Goal: Find specific page/section: Find specific page/section

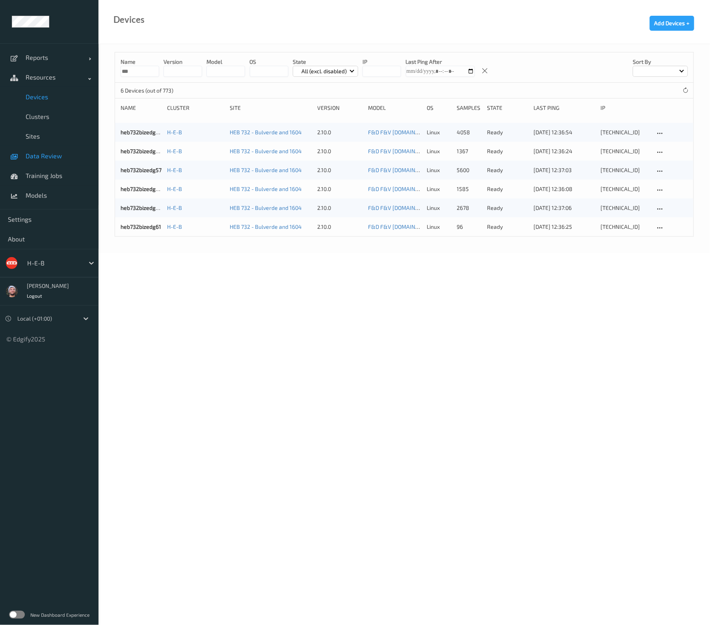
click at [49, 150] on link "Data Review" at bounding box center [49, 156] width 99 height 20
click at [37, 262] on div at bounding box center [53, 262] width 53 height 9
click at [55, 154] on span "Data Review" at bounding box center [58, 156] width 65 height 8
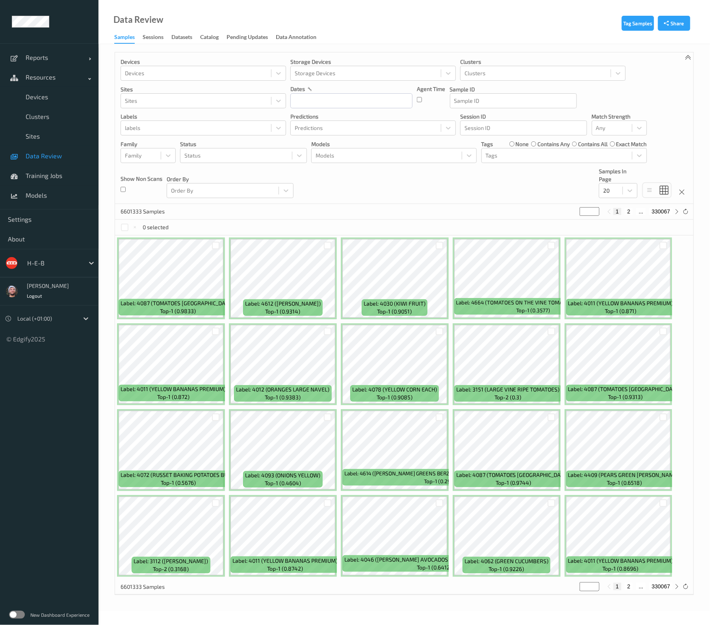
click at [55, 267] on div "H-E-B" at bounding box center [53, 263] width 61 height 13
type input "sains"
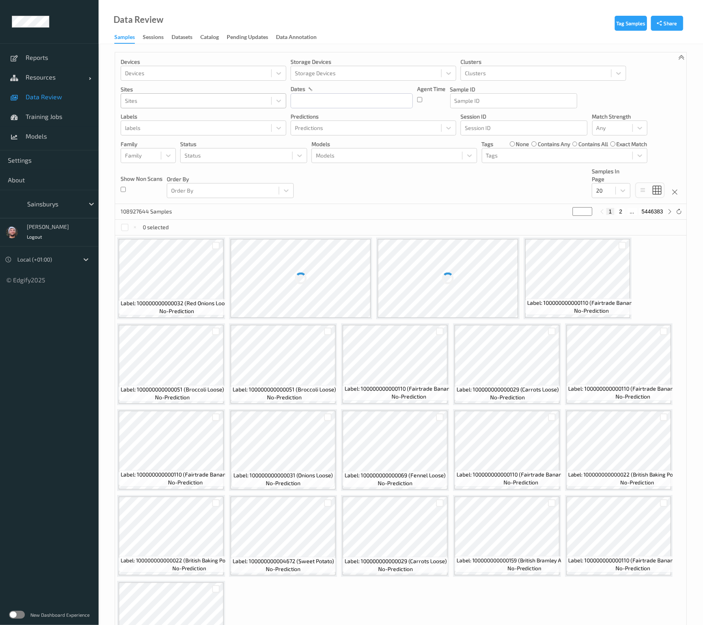
click at [179, 98] on div at bounding box center [196, 100] width 142 height 9
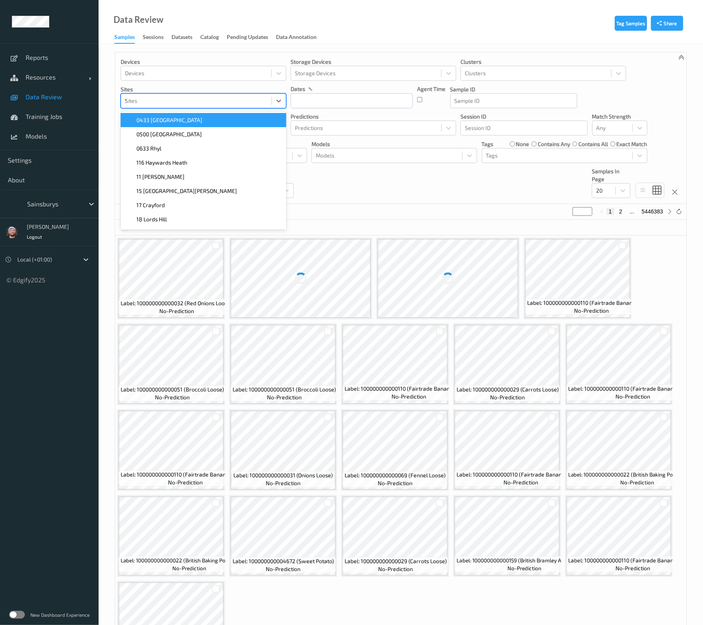
type input "52"
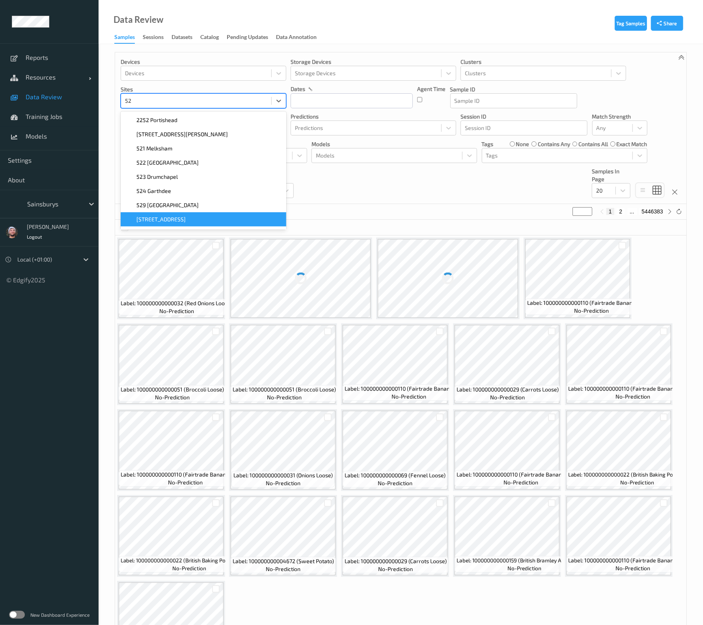
click at [156, 214] on div "52 Purley Way" at bounding box center [203, 219] width 165 height 14
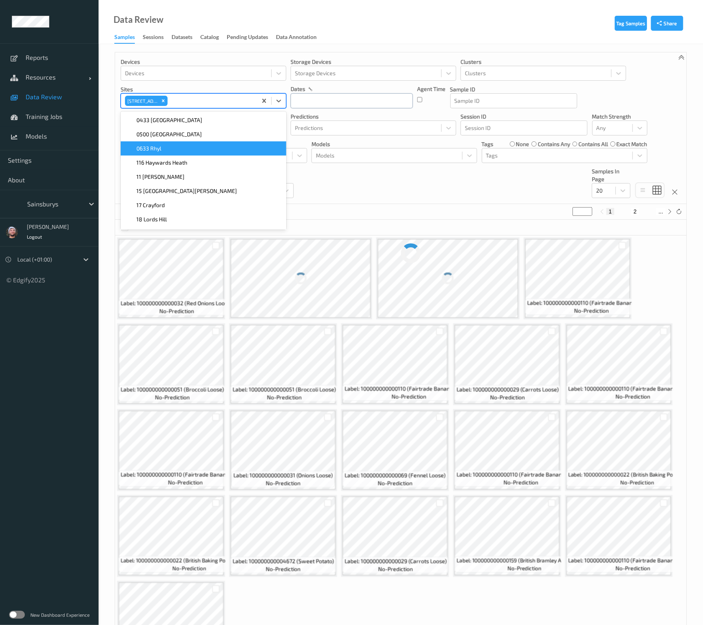
click at [316, 101] on input "text" at bounding box center [351, 100] width 122 height 15
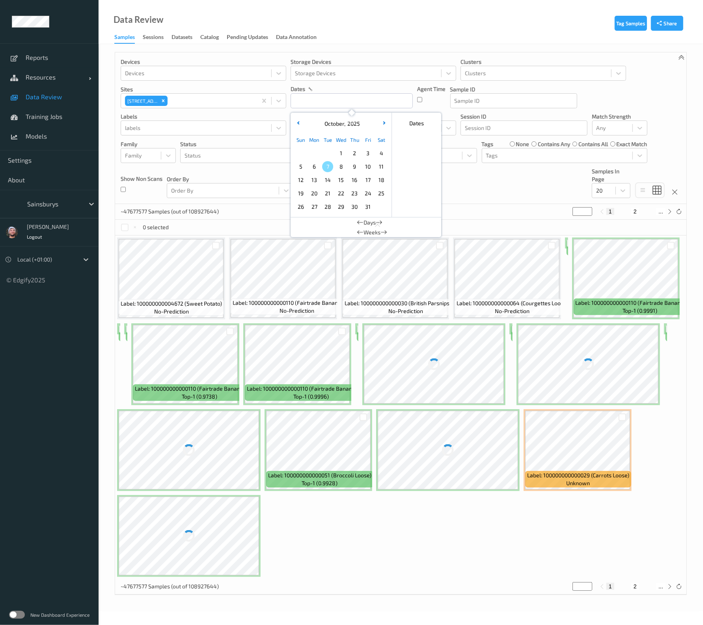
click at [314, 166] on span "6" at bounding box center [314, 166] width 11 height 11
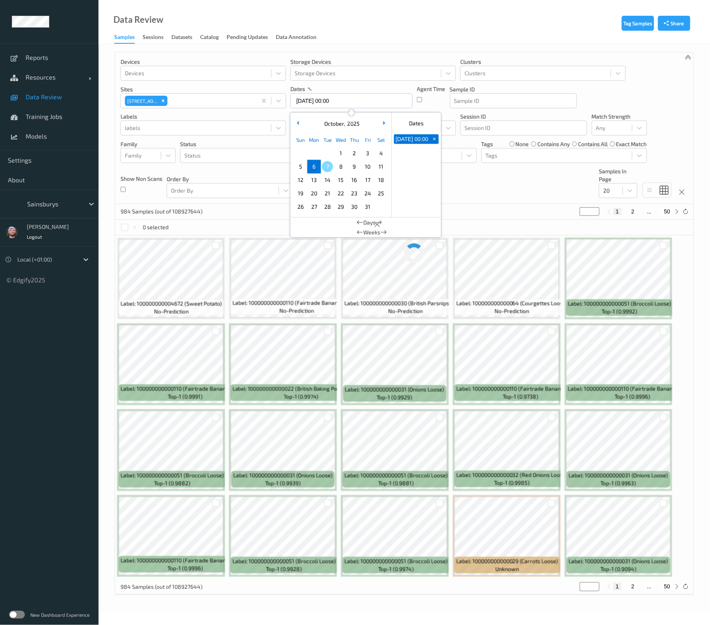
click at [311, 169] on span "6" at bounding box center [314, 166] width 11 height 11
type input "06/10/2025 00:00 -> 06/10/2025 23:59"
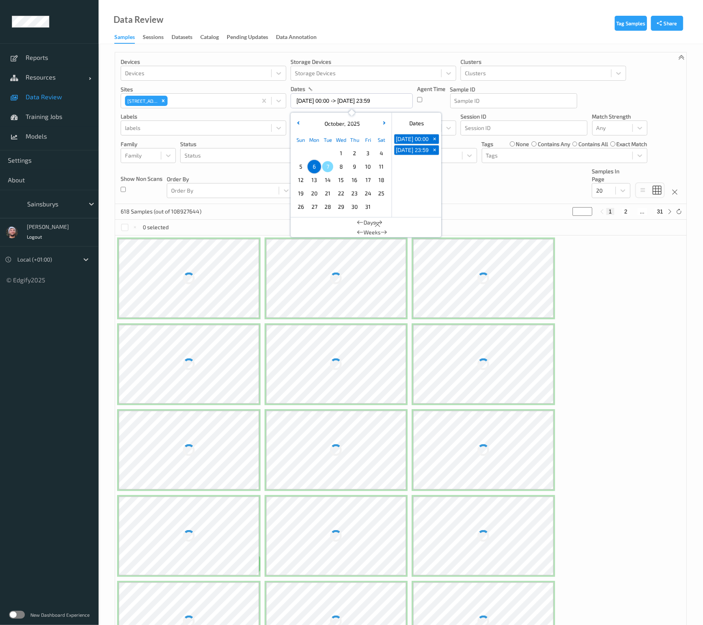
click at [462, 180] on div "Devices Devices Storage Devices Storage Devices Clusters Clusters Sites 52 Purl…" at bounding box center [400, 128] width 571 height 152
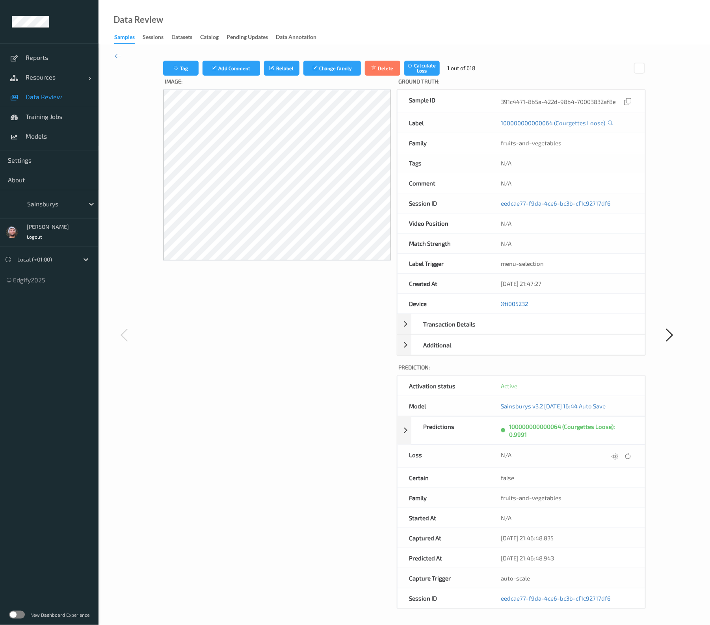
click at [519, 303] on link "Xti005232" at bounding box center [514, 303] width 27 height 7
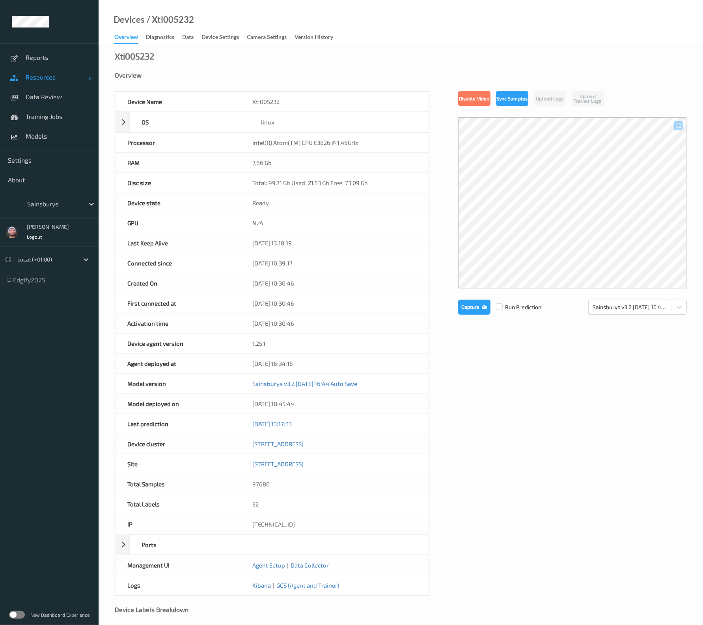
click at [61, 81] on span "Resources" at bounding box center [57, 77] width 63 height 8
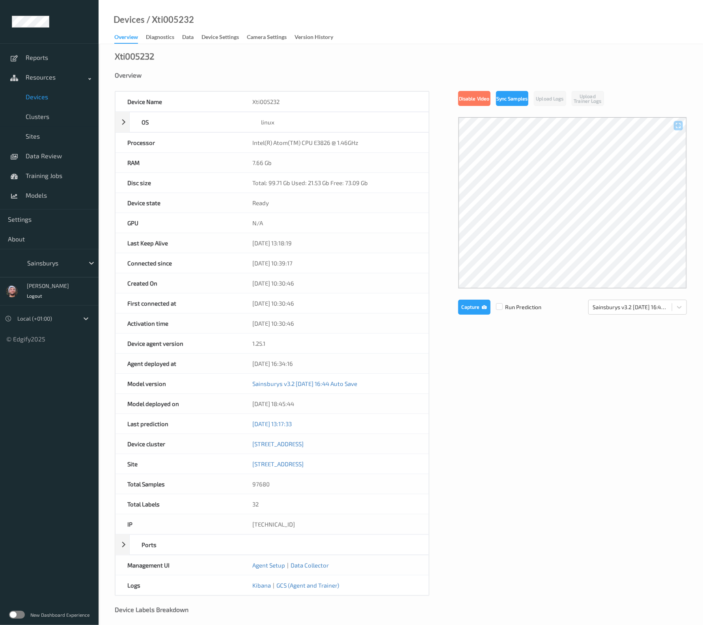
click at [51, 96] on span "Devices" at bounding box center [58, 97] width 65 height 8
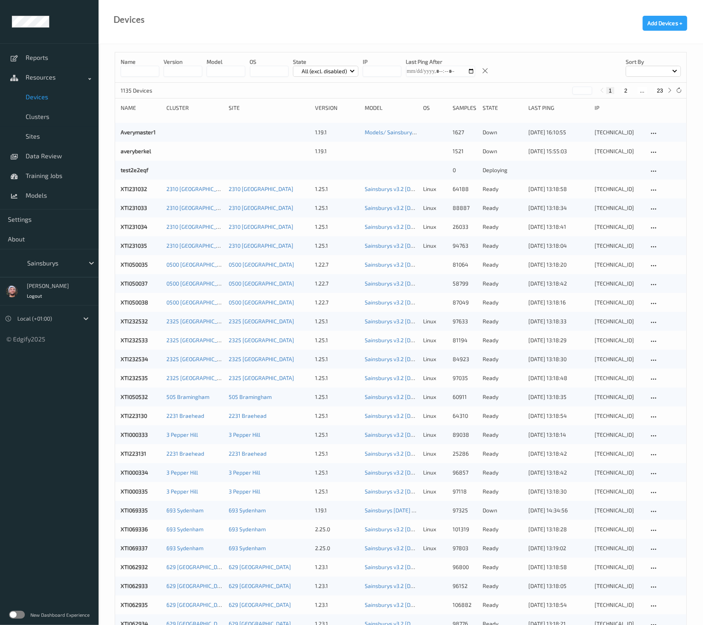
click at [141, 70] on input at bounding box center [140, 71] width 39 height 11
click at [147, 76] on input at bounding box center [140, 71] width 39 height 11
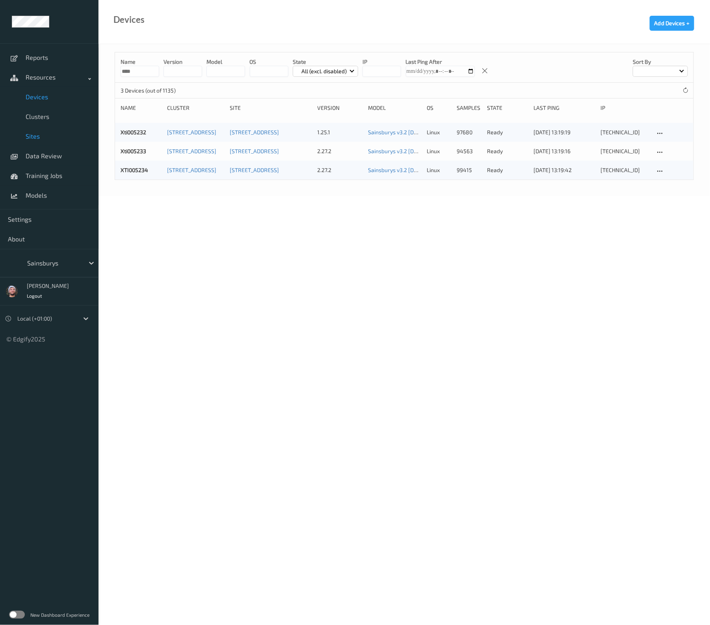
type input "****"
click at [39, 145] on link "Sites" at bounding box center [49, 136] width 99 height 20
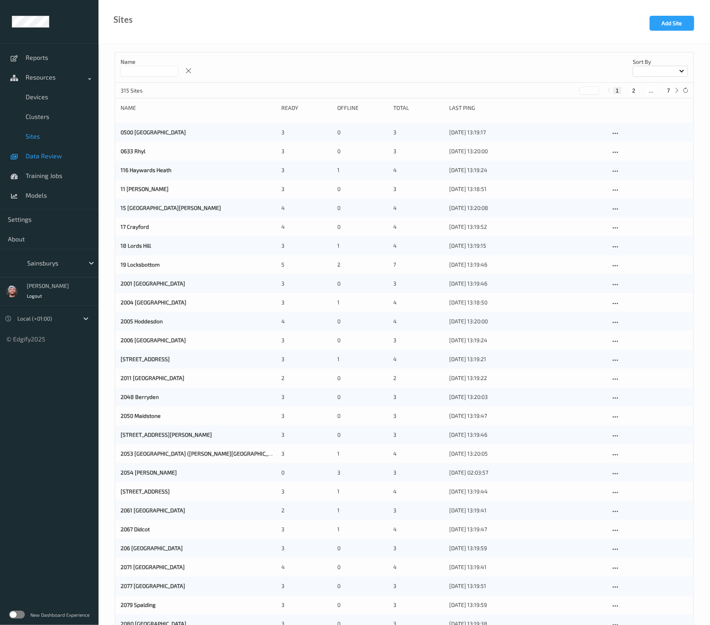
click at [42, 151] on link "Data Review" at bounding box center [49, 156] width 99 height 20
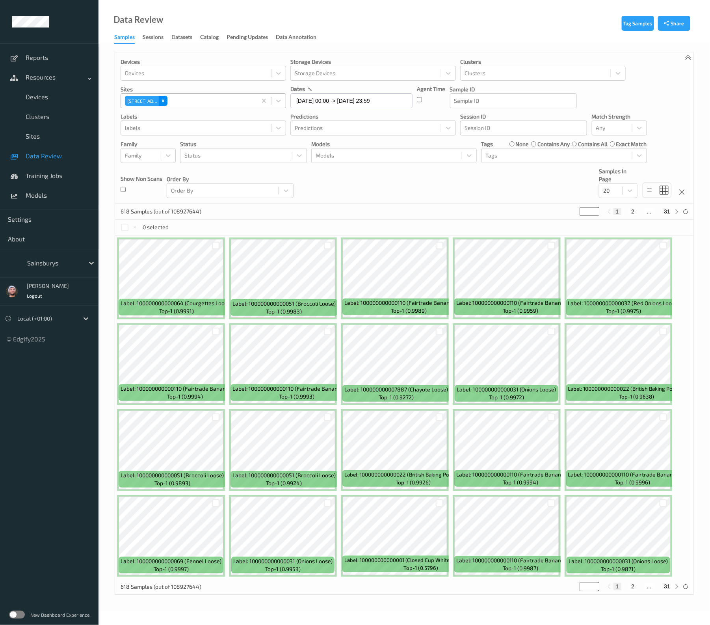
click at [165, 105] on div "Remove 52 Purley Way" at bounding box center [163, 101] width 9 height 10
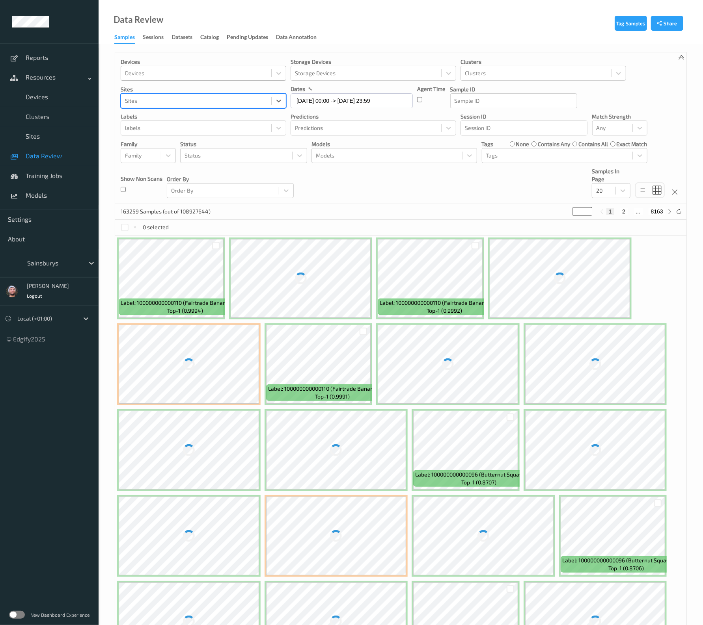
click at [216, 66] on div "Devices" at bounding box center [203, 73] width 165 height 15
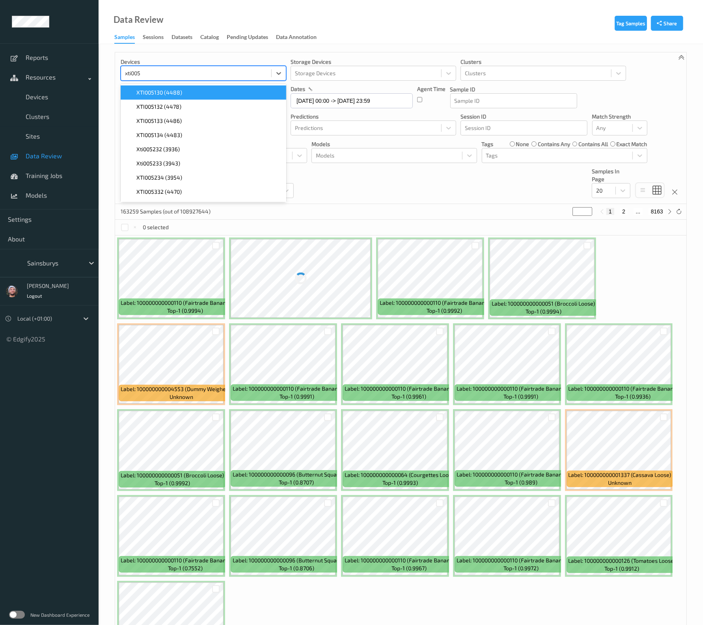
type input "xti0052"
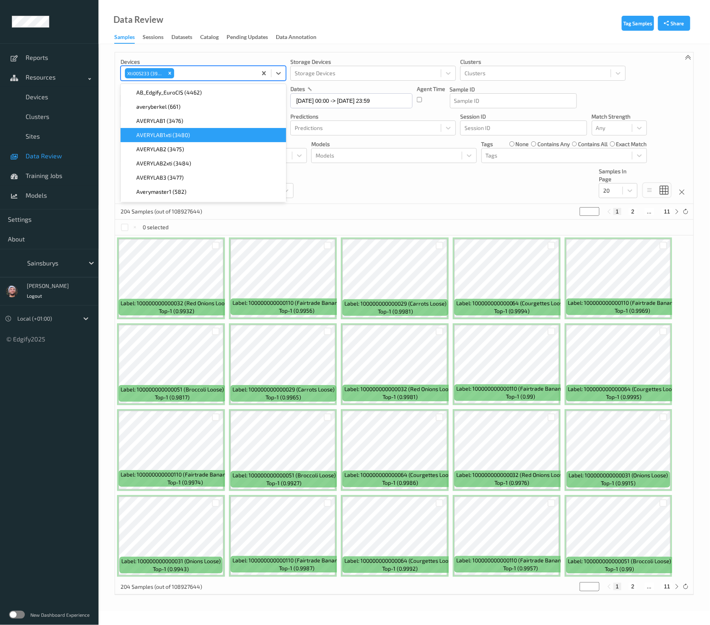
paste input "xti0052"
type input "xti0052"
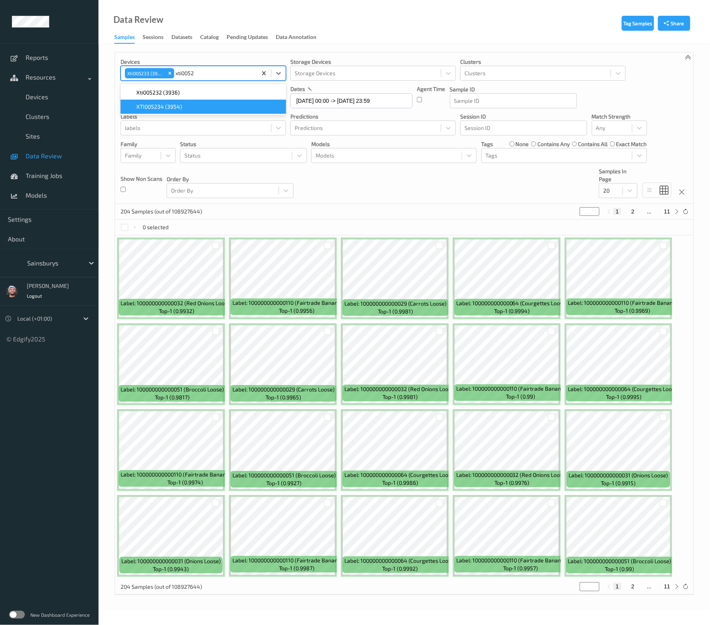
click at [178, 107] on span "XTI005234 (3954)" at bounding box center [159, 107] width 46 height 8
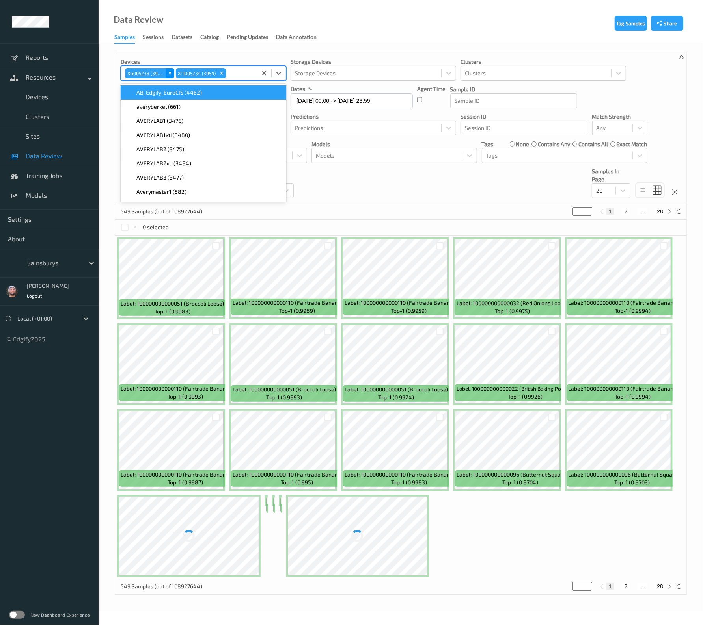
click at [169, 74] on icon "Remove Xti005233 (3943)" at bounding box center [169, 73] width 3 height 3
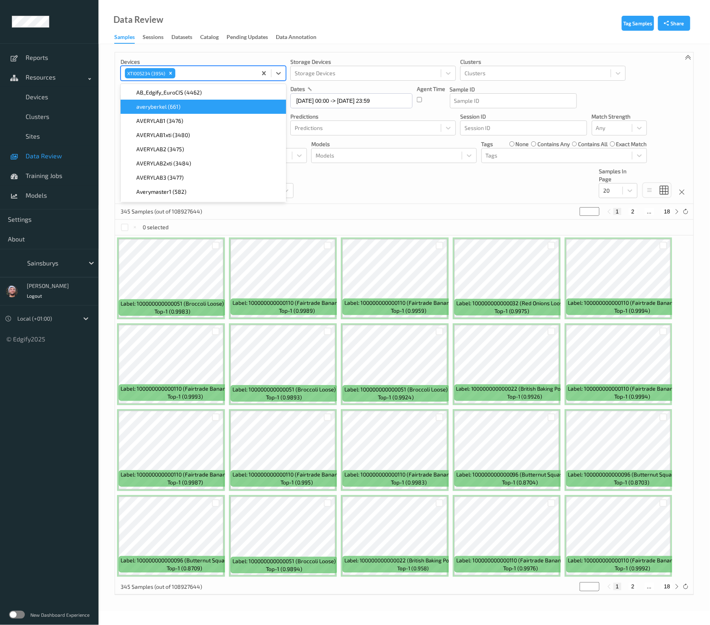
click at [359, 190] on div "Devices option Xti005233 (3943), deselected. option averyberkel (661) focused, …" at bounding box center [404, 128] width 578 height 152
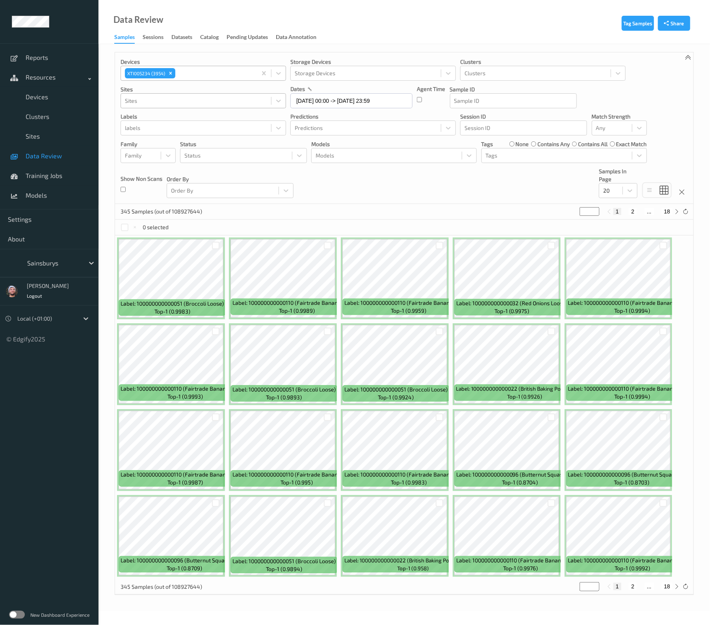
click at [185, 72] on div at bounding box center [215, 73] width 76 height 9
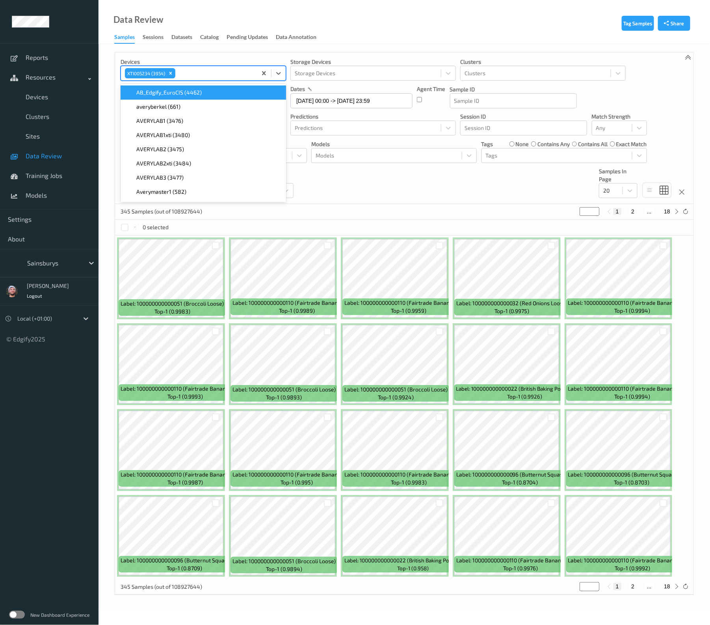
paste input "xti0052"
type input "xti0052"
click at [179, 90] on div "Xti005232 (3936)" at bounding box center [203, 93] width 156 height 8
click at [173, 73] on icon "Remove XTI005234 (3954)" at bounding box center [171, 74] width 6 height 6
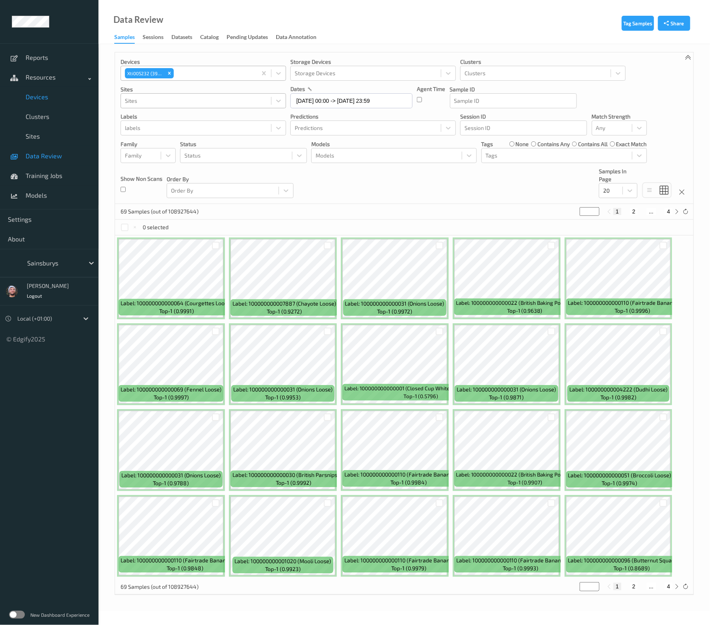
click at [53, 109] on link "Clusters" at bounding box center [49, 117] width 99 height 20
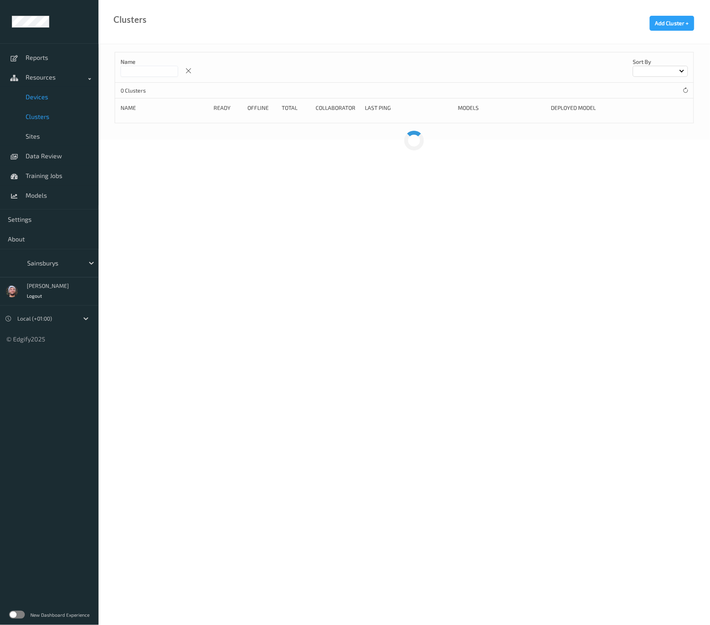
click at [54, 102] on link "Devices" at bounding box center [49, 97] width 99 height 20
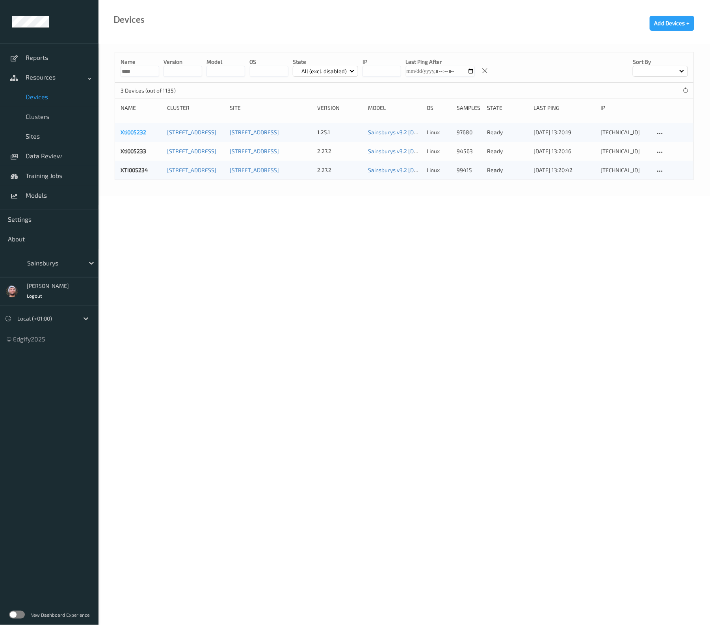
click at [137, 130] on link "Xti005232" at bounding box center [134, 132] width 26 height 7
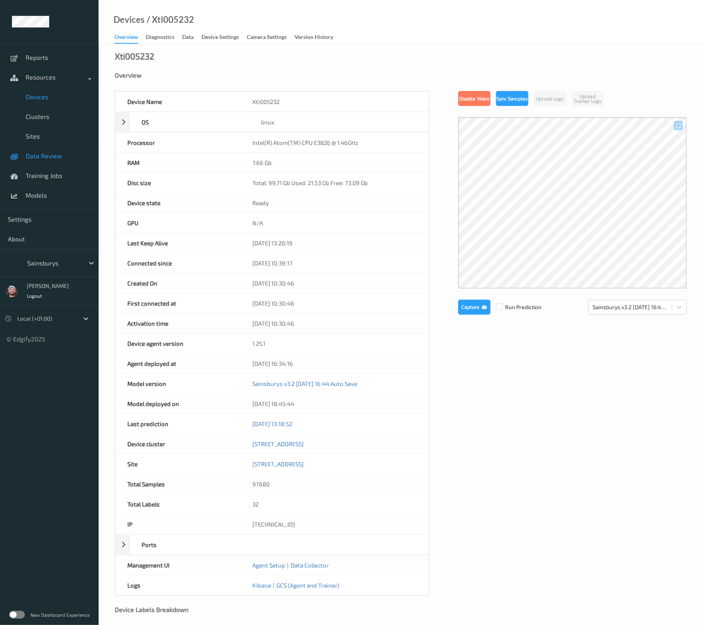
drag, startPoint x: 40, startPoint y: 90, endPoint x: 43, endPoint y: 152, distance: 62.7
click at [40, 90] on link "Devices" at bounding box center [49, 97] width 99 height 20
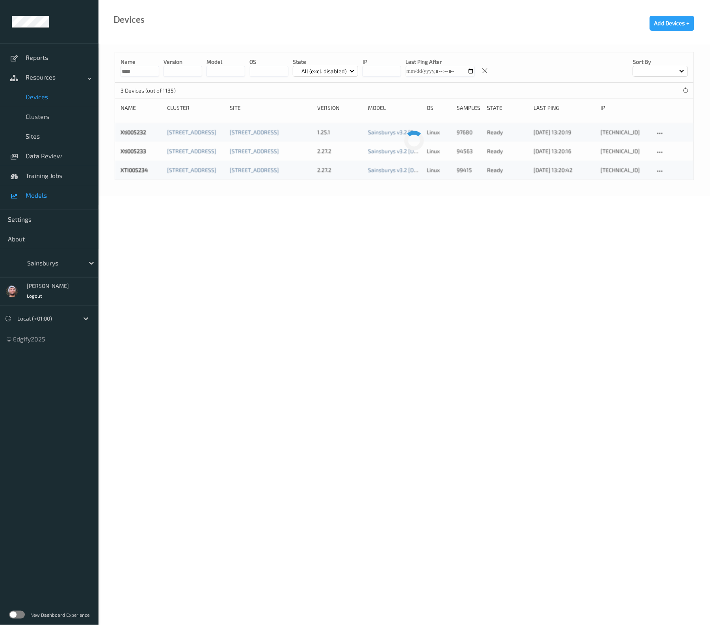
click at [53, 192] on span "Models" at bounding box center [58, 195] width 65 height 8
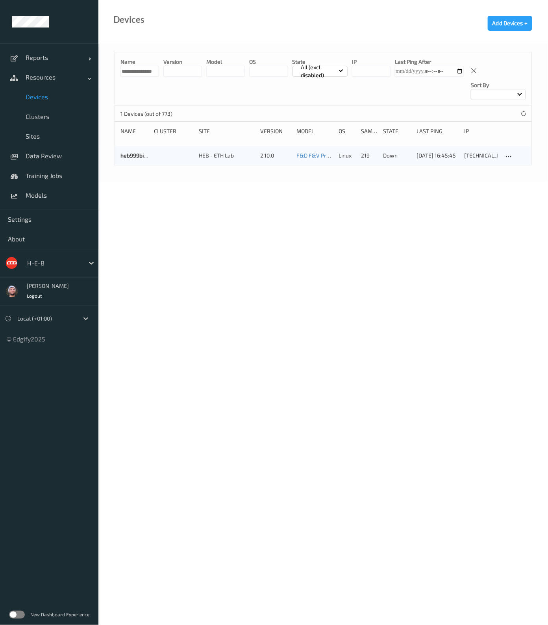
drag, startPoint x: 327, startPoint y: 17, endPoint x: 321, endPoint y: 113, distance: 96.7
